Goal: Find specific page/section: Find specific page/section

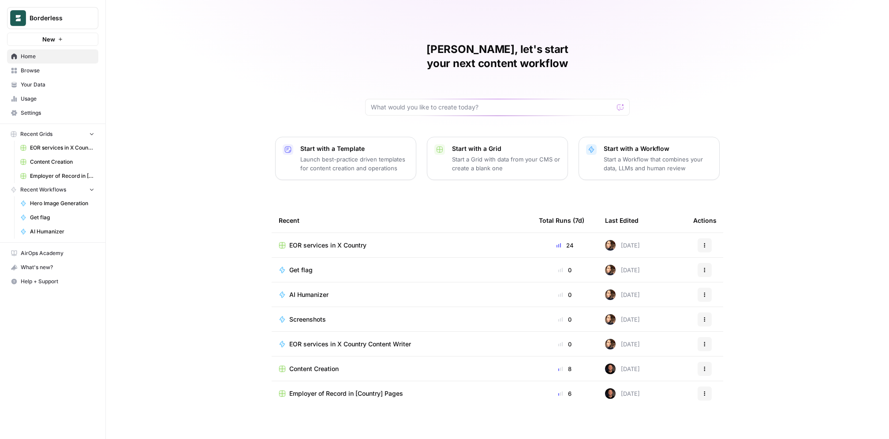
click at [52, 146] on span "EOR services in X Country" at bounding box center [62, 148] width 64 height 8
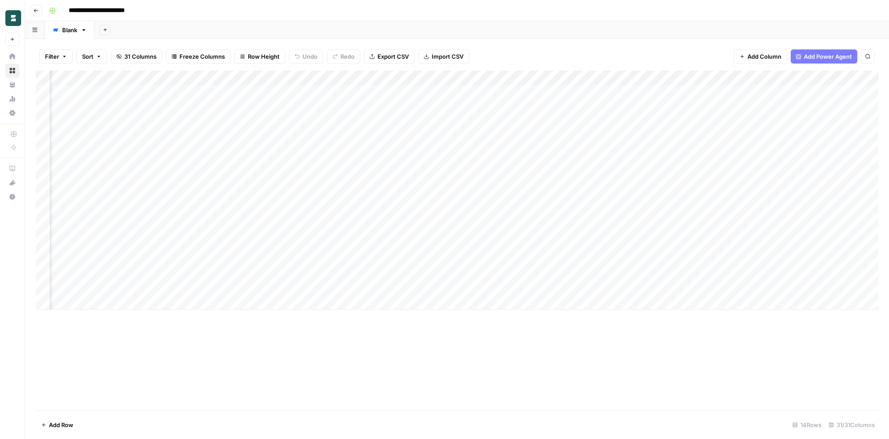
scroll to position [0, 1071]
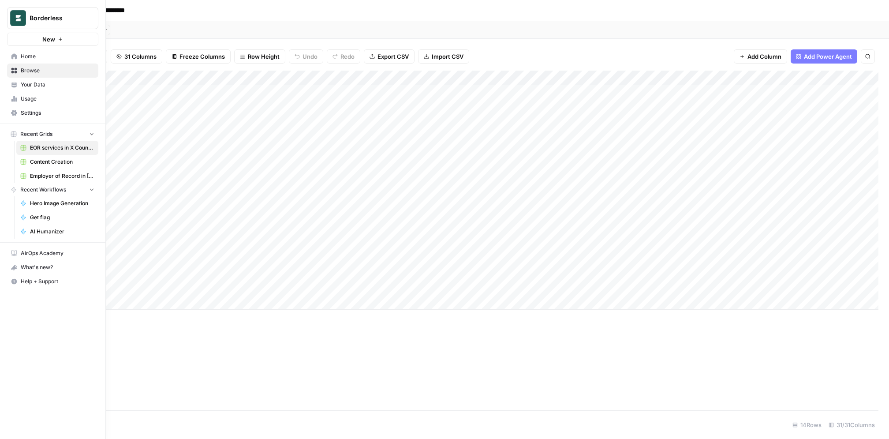
click at [16, 74] on link "Browse" at bounding box center [52, 71] width 91 height 14
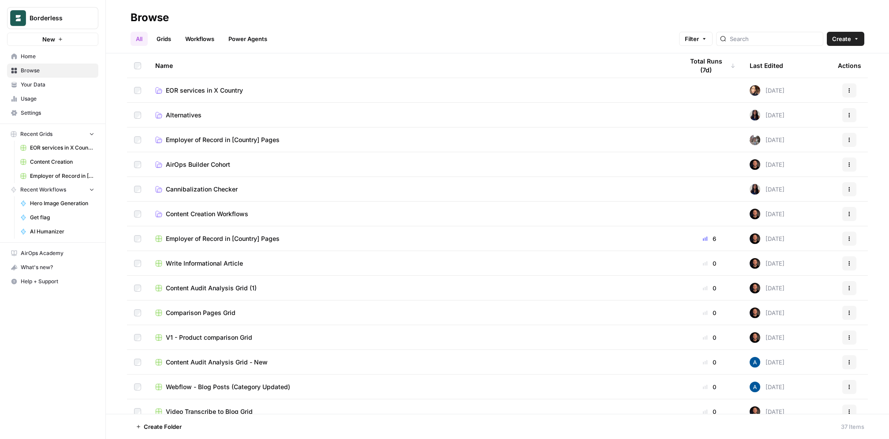
click at [188, 92] on span "EOR services in X Country" at bounding box center [204, 90] width 77 height 9
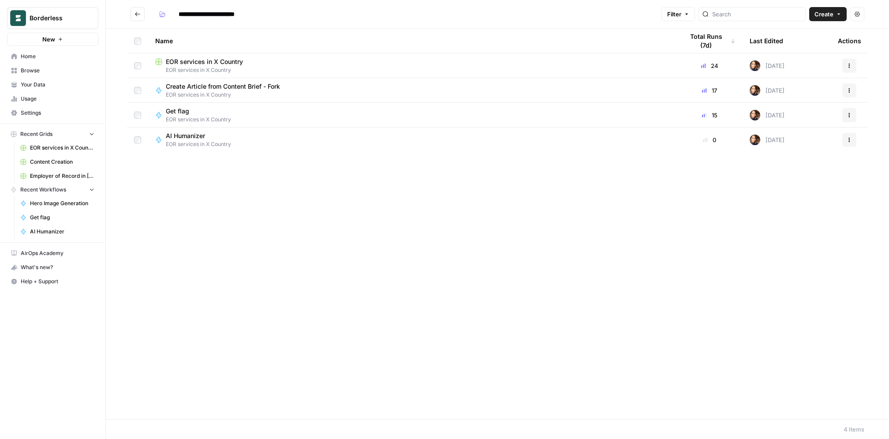
click at [188, 91] on span "EOR services in X Country" at bounding box center [226, 95] width 121 height 8
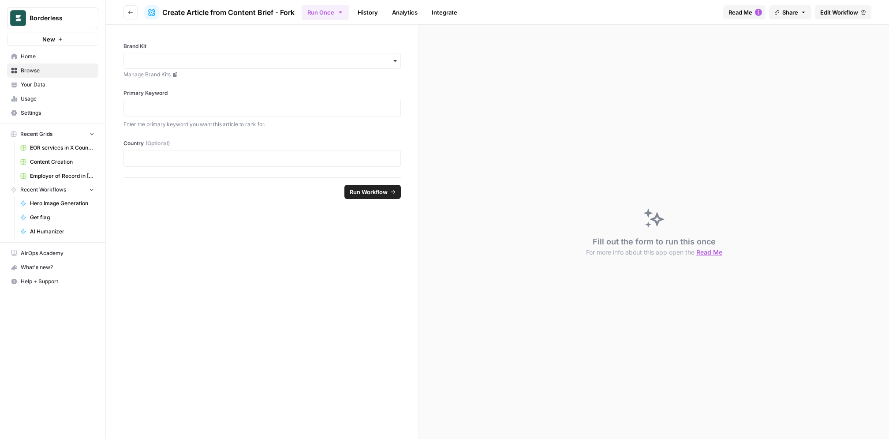
click at [124, 14] on button "Go back" at bounding box center [131, 12] width 14 height 14
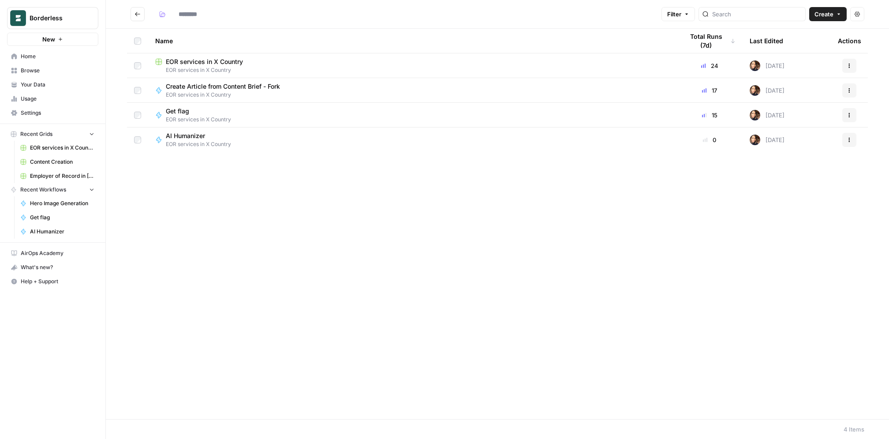
type input "**********"
click at [73, 86] on span "Your Data" at bounding box center [58, 85] width 74 height 8
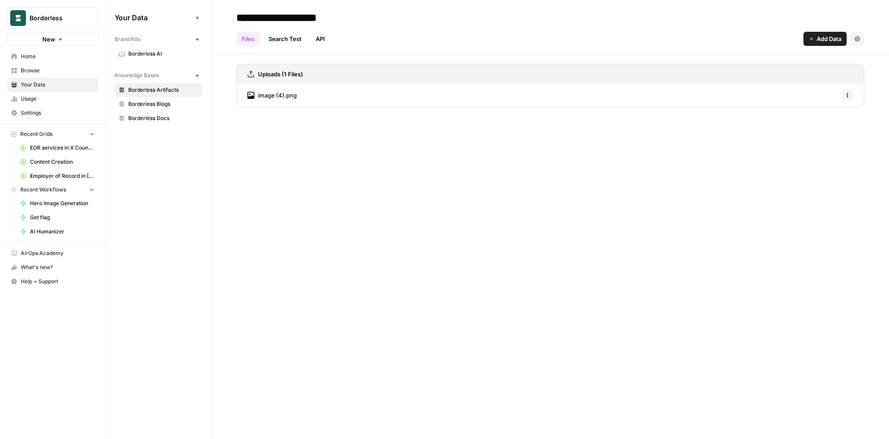
click at [68, 67] on span "Browse" at bounding box center [58, 71] width 74 height 8
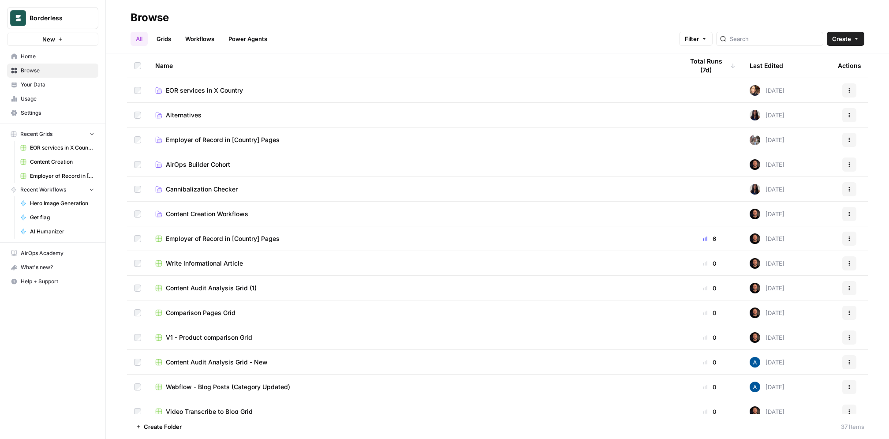
click at [226, 89] on span "EOR services in X Country" at bounding box center [204, 90] width 77 height 9
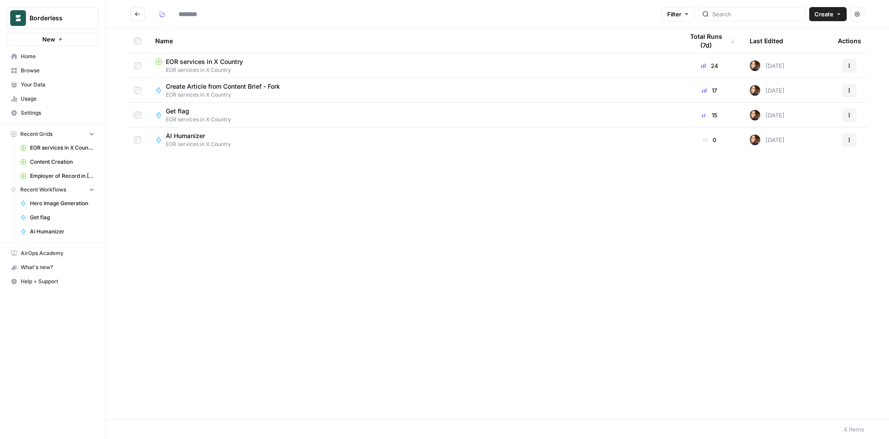
type input "**********"
click at [246, 69] on span "EOR services in X Country" at bounding box center [412, 70] width 514 height 8
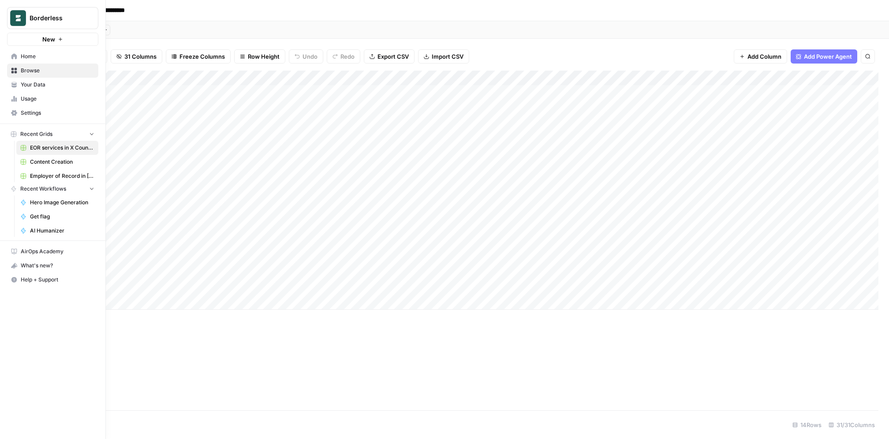
click at [20, 71] on link "Browse" at bounding box center [52, 71] width 91 height 14
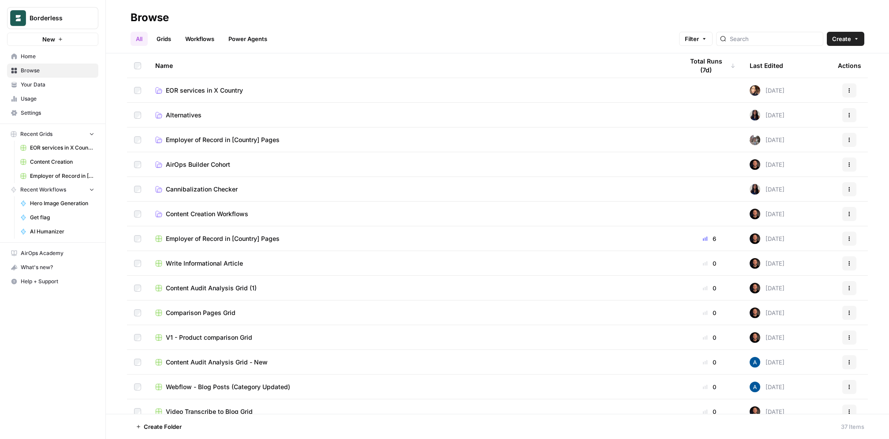
click at [64, 17] on span "Borderless" at bounding box center [56, 18] width 53 height 9
click at [52, 111] on span "Log Out" at bounding box center [83, 113] width 121 height 9
